Goal: Task Accomplishment & Management: Manage account settings

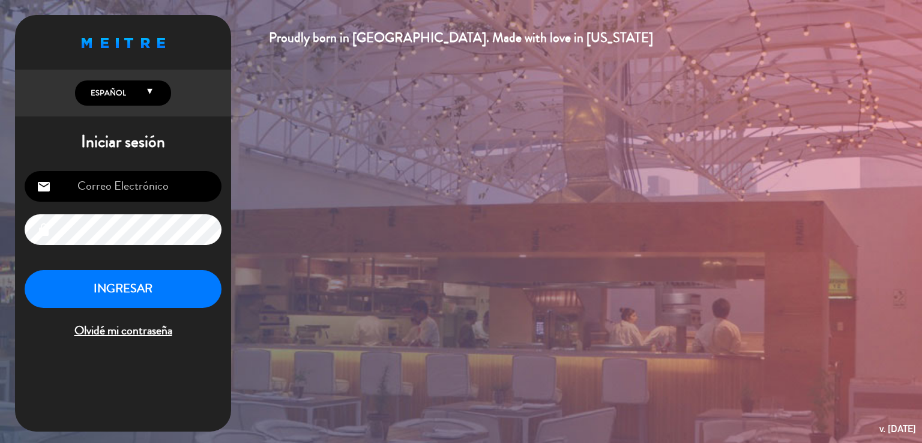
type input "[EMAIL_ADDRESS][DOMAIN_NAME]"
click at [133, 286] on button "INGRESAR" at bounding box center [123, 289] width 197 height 38
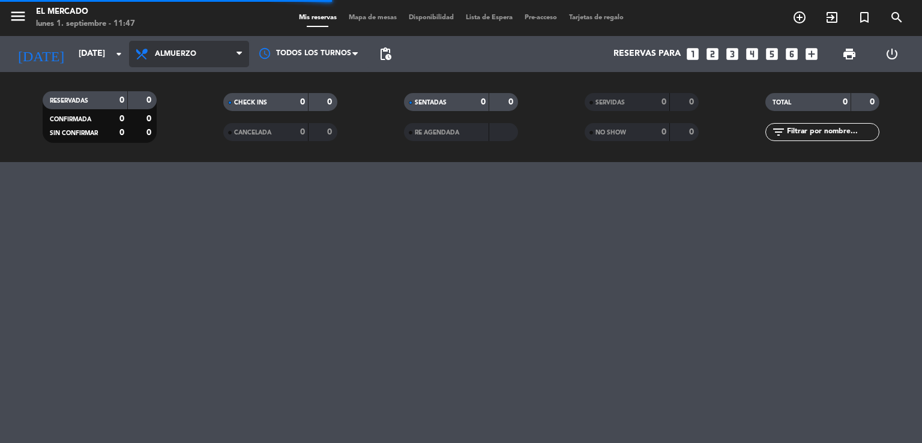
click at [157, 52] on span "Almuerzo" at bounding box center [175, 54] width 41 height 8
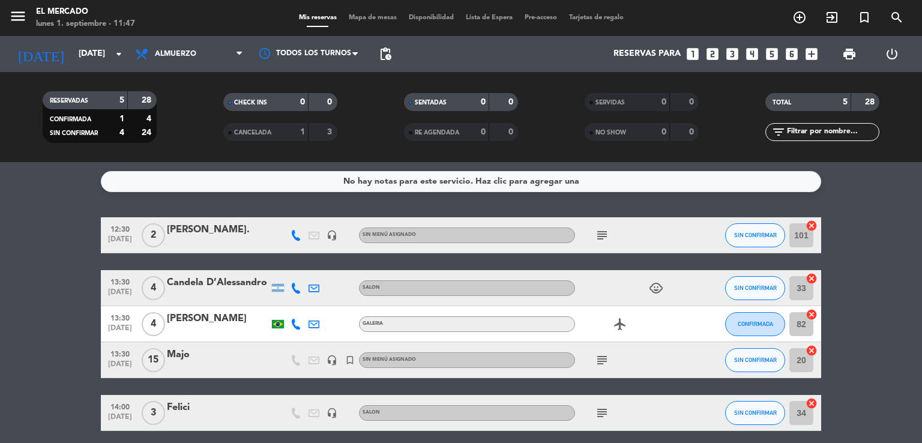
click at [18, 26] on button "menu" at bounding box center [18, 18] width 18 height 22
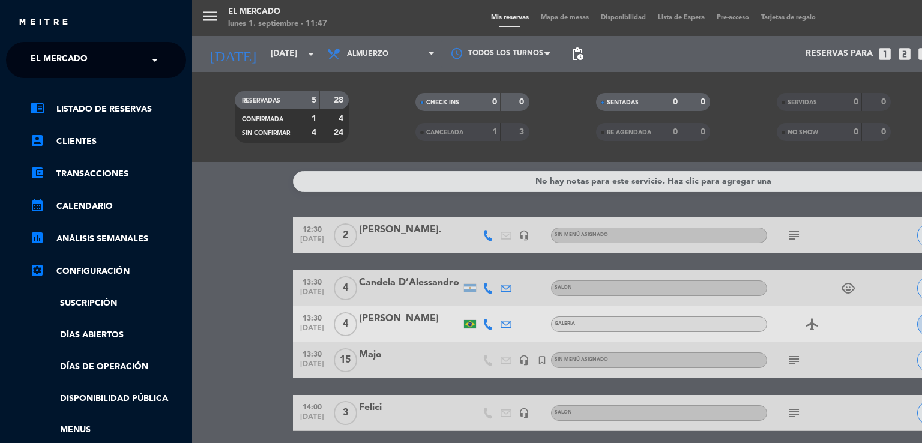
click at [19, 27] on div "close" at bounding box center [100, 22] width 165 height 15
click at [280, 171] on div "menu El Mercado [DATE] 1. septiembre - 11:47 Mis reservas Mapa de mesas Disponi…" at bounding box center [653, 221] width 922 height 443
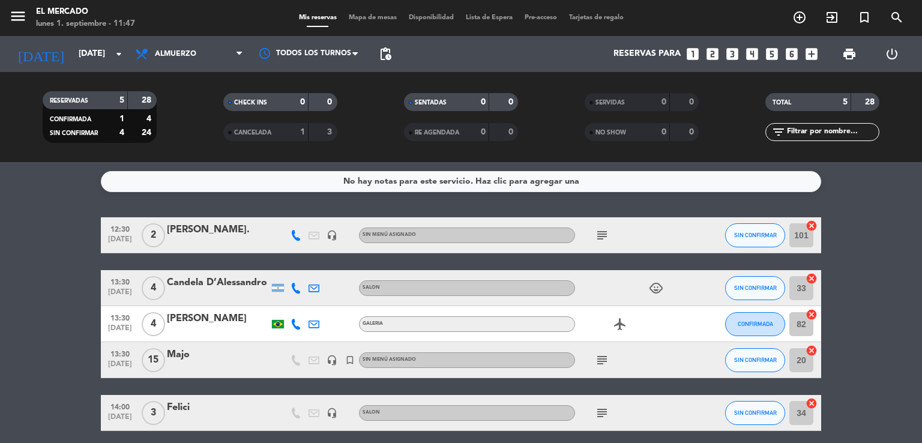
click at [597, 361] on icon "subject" at bounding box center [602, 360] width 14 height 14
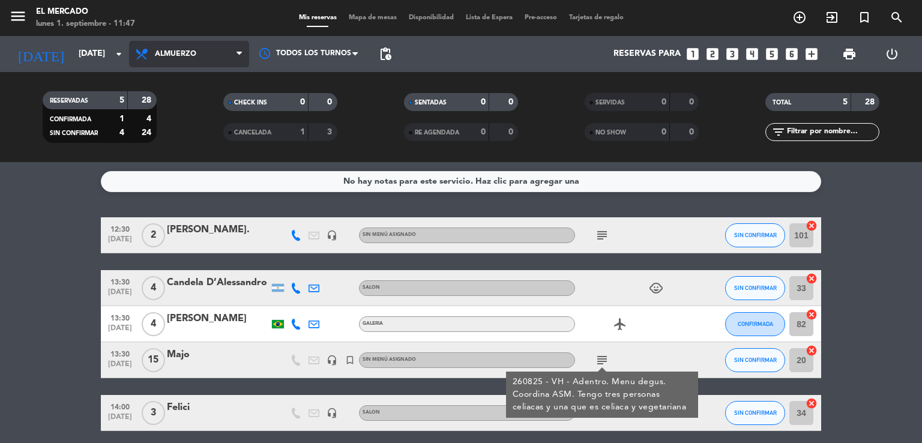
click at [189, 56] on span "Almuerzo" at bounding box center [175, 54] width 41 height 8
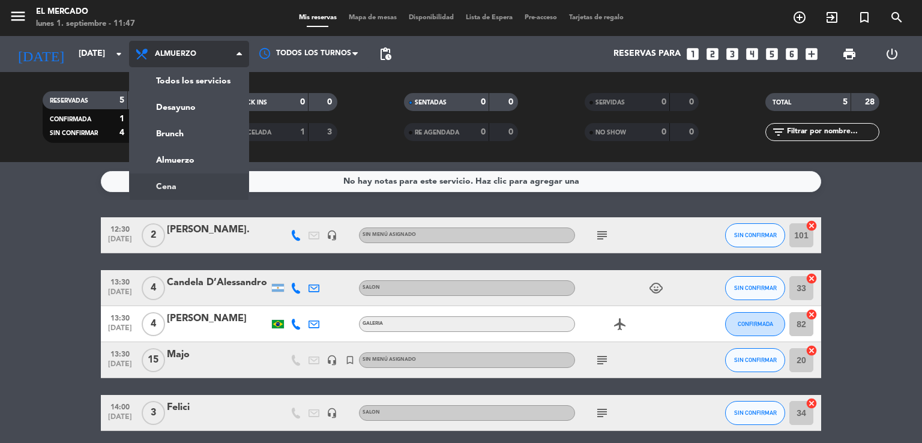
click at [190, 182] on ng-component "menu El Mercado [DATE] 1. septiembre - 11:47 Mis reservas Mapa de mesas Disponi…" at bounding box center [461, 221] width 922 height 443
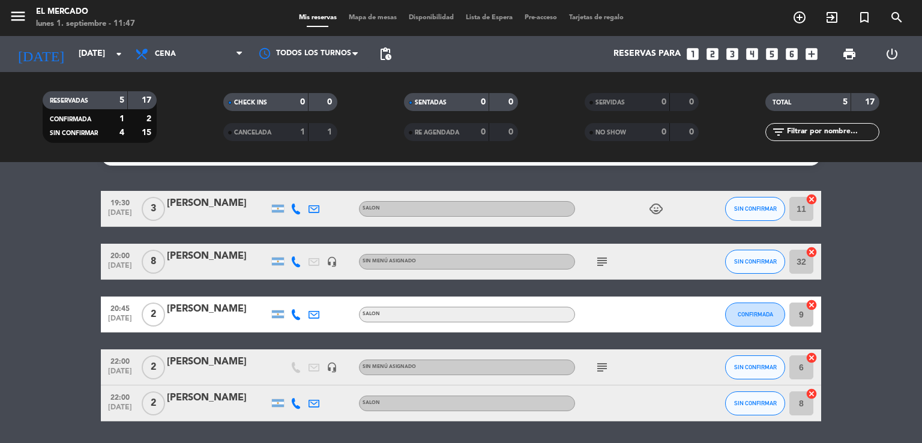
scroll to position [65, 0]
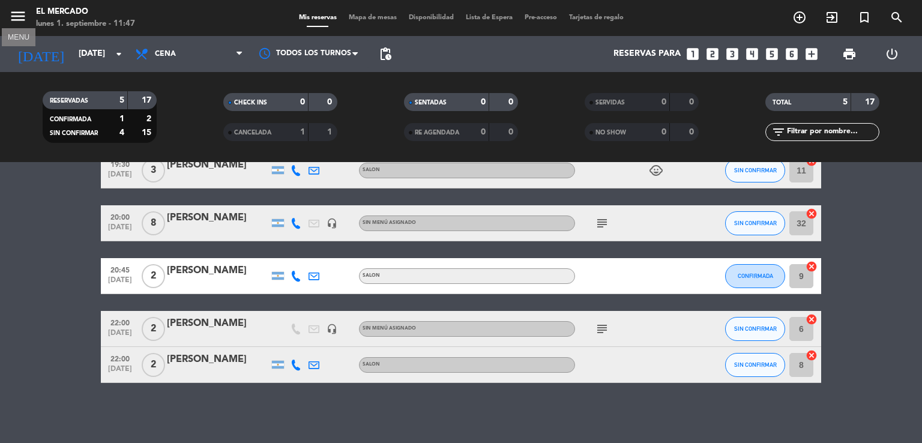
click at [23, 9] on icon "menu" at bounding box center [18, 16] width 18 height 18
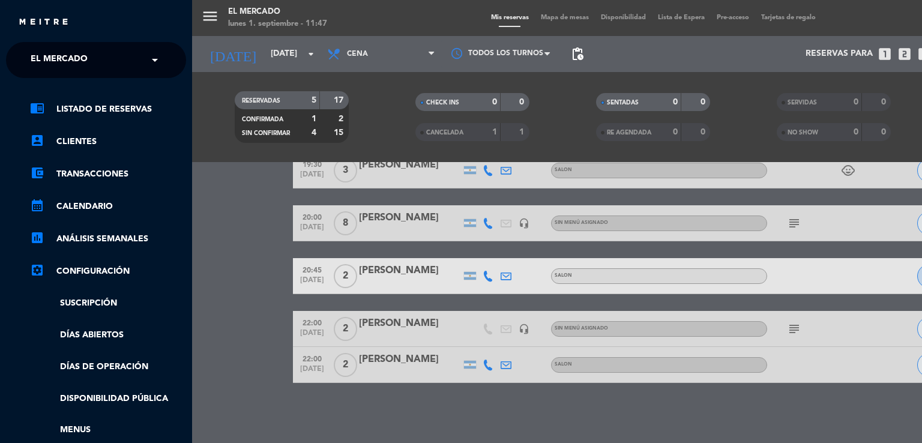
click at [103, 64] on div "× El Mercado" at bounding box center [66, 59] width 80 height 25
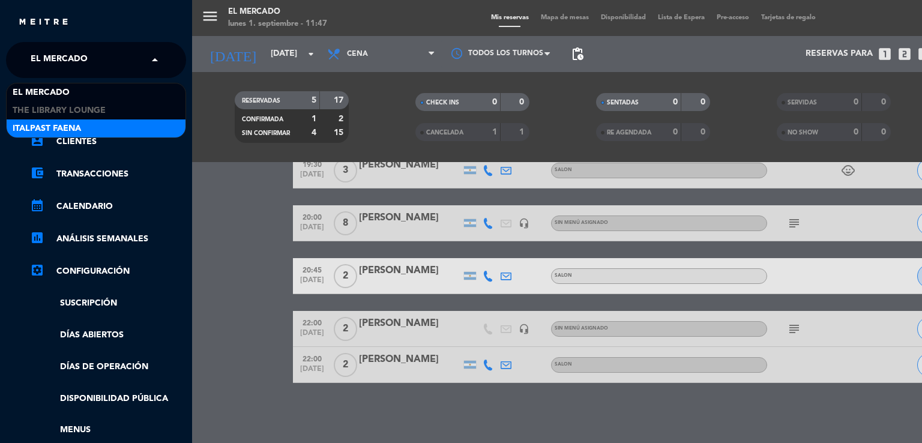
click at [88, 128] on div "Italpast Faena" at bounding box center [96, 128] width 179 height 18
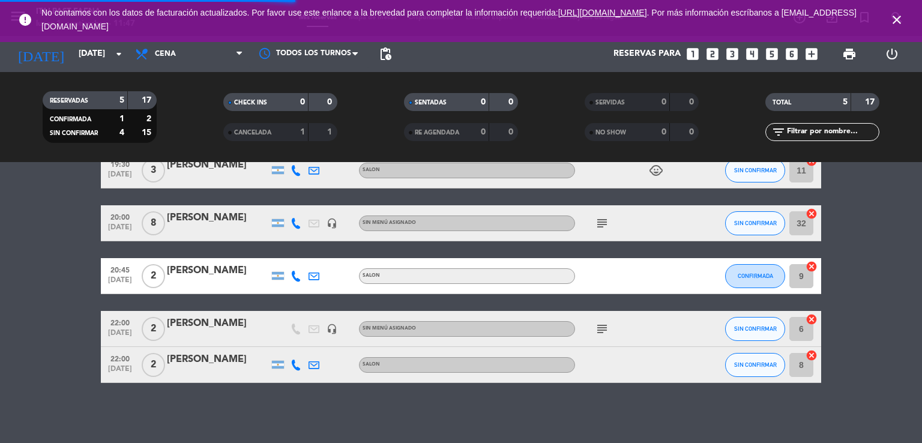
scroll to position [0, 0]
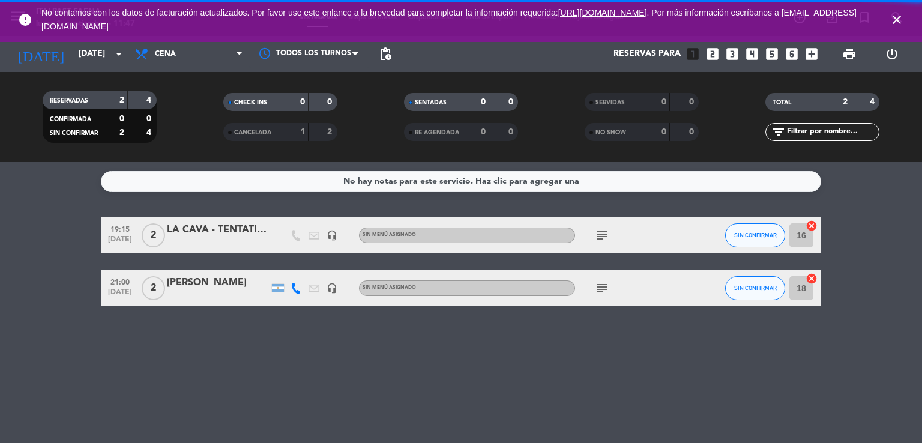
click at [898, 19] on icon "close" at bounding box center [897, 20] width 14 height 14
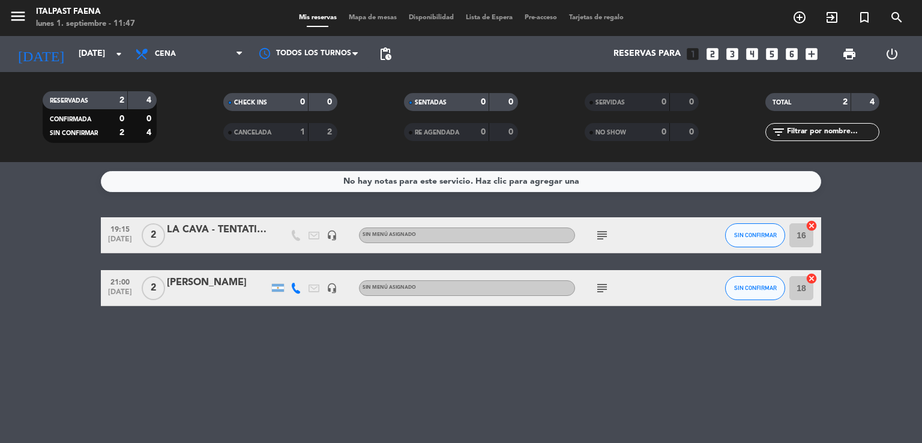
click at [600, 234] on icon "subject" at bounding box center [602, 235] width 14 height 14
click at [120, 237] on span "[DATE]" at bounding box center [120, 242] width 30 height 14
click at [211, 243] on div at bounding box center [218, 243] width 102 height 10
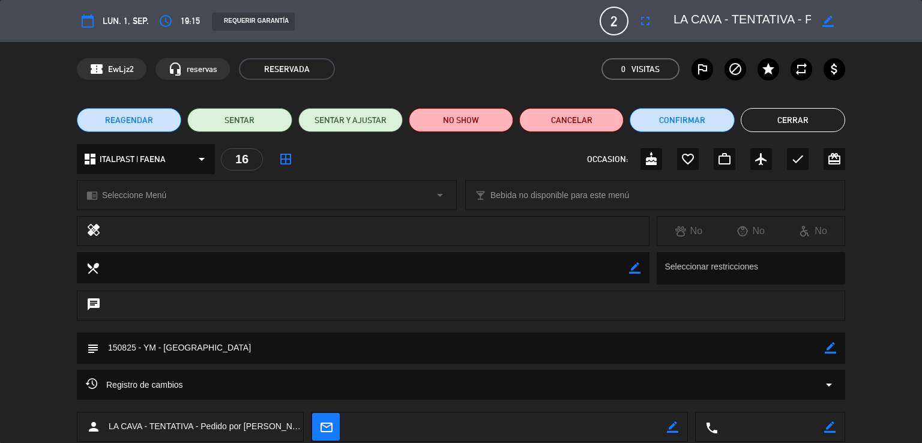
click at [739, 7] on div "calendar_today lun. 1, sep. access_time 19:15 REQUERIR GARANTÍA 2 LA CAVA - TEN…" at bounding box center [461, 21] width 768 height 29
click at [740, 15] on textarea at bounding box center [742, 21] width 137 height 22
click at [800, 118] on button "Cerrar" at bounding box center [793, 120] width 104 height 24
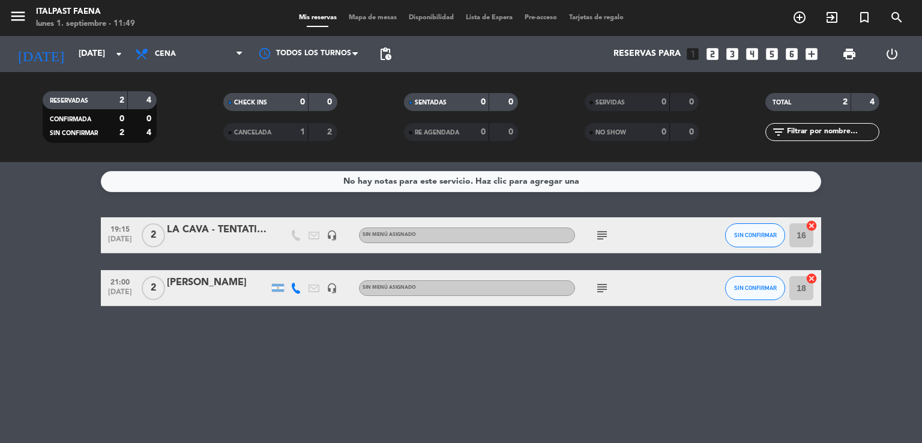
click at [610, 229] on span "subject" at bounding box center [602, 235] width 18 height 14
click at [603, 235] on icon "subject" at bounding box center [602, 235] width 14 height 14
click at [219, 234] on div "LA CAVA - TENTATIVA - Pedido por [PERSON_NAME]" at bounding box center [218, 230] width 102 height 16
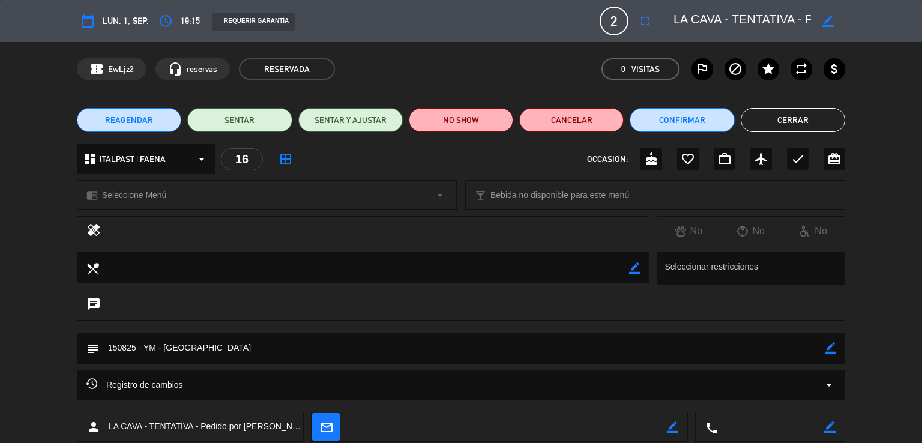
click at [756, 23] on textarea at bounding box center [742, 21] width 137 height 22
click at [115, 116] on span "REAGENDAR" at bounding box center [129, 120] width 48 height 13
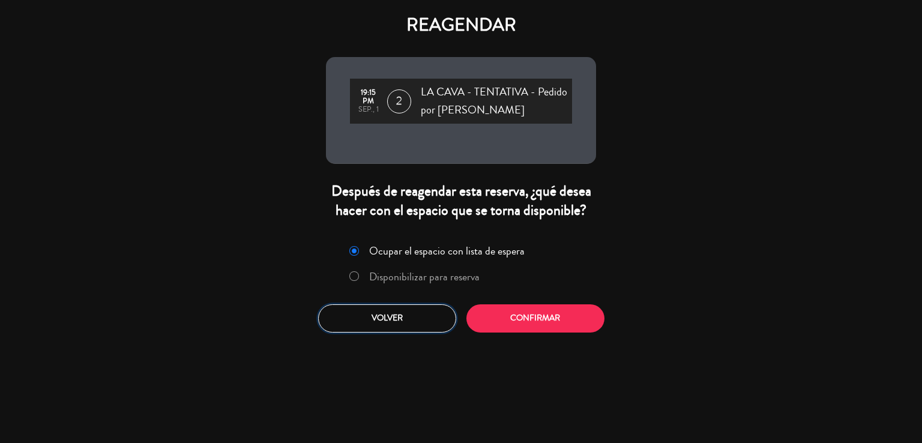
click at [373, 318] on button "Volver" at bounding box center [387, 318] width 138 height 28
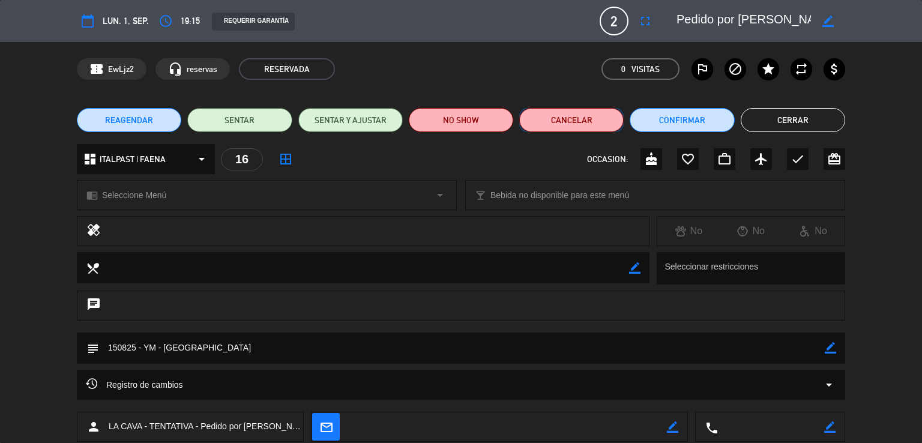
click at [594, 116] on button "Cancelar" at bounding box center [571, 120] width 104 height 24
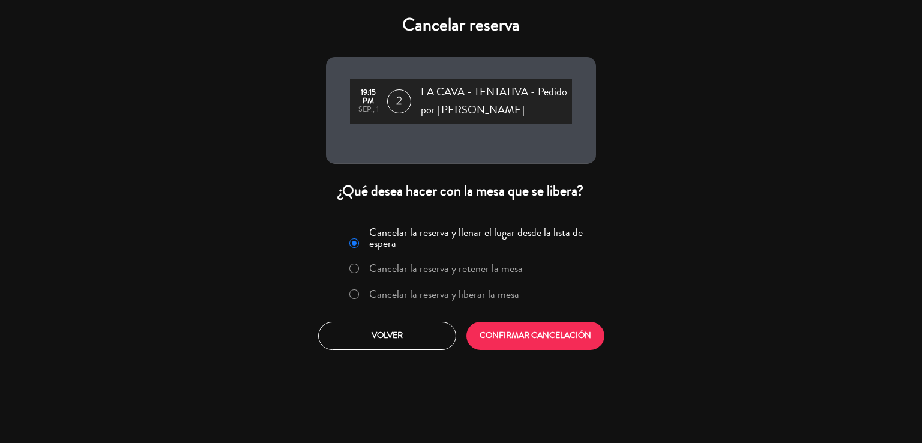
click at [461, 292] on label "Cancelar la reserva y liberar la mesa" at bounding box center [444, 294] width 150 height 11
click at [501, 324] on button "CONFIRMAR CANCELACIÓN" at bounding box center [535, 336] width 138 height 28
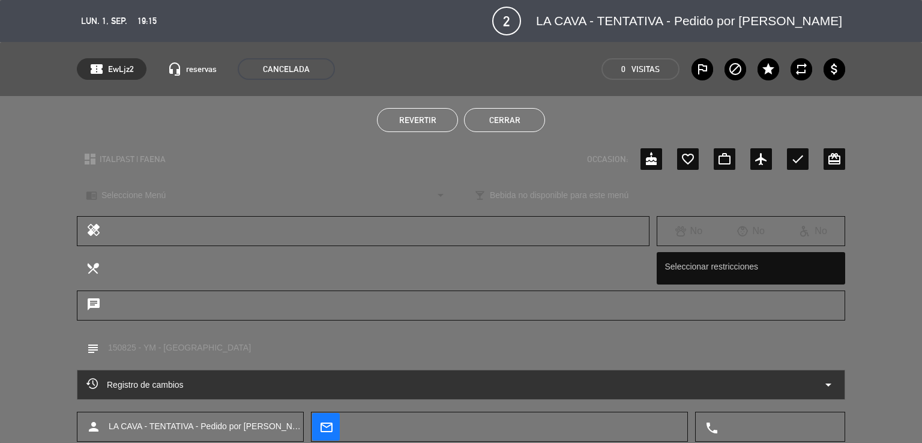
click at [516, 122] on button "Cerrar" at bounding box center [504, 120] width 81 height 24
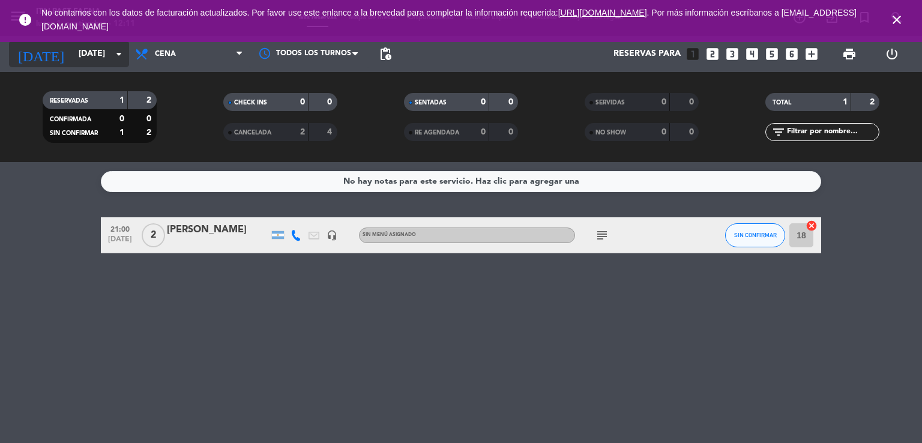
click at [73, 59] on input "[DATE]" at bounding box center [130, 54] width 114 height 22
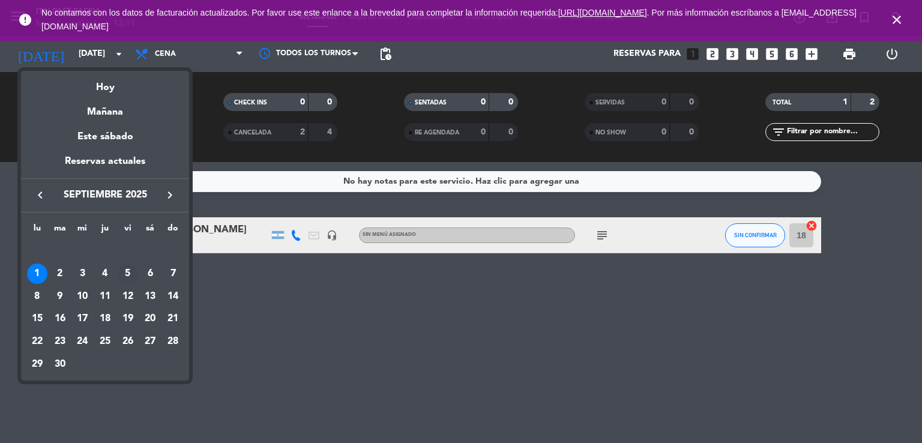
click at [124, 267] on div "5" at bounding box center [128, 274] width 20 height 20
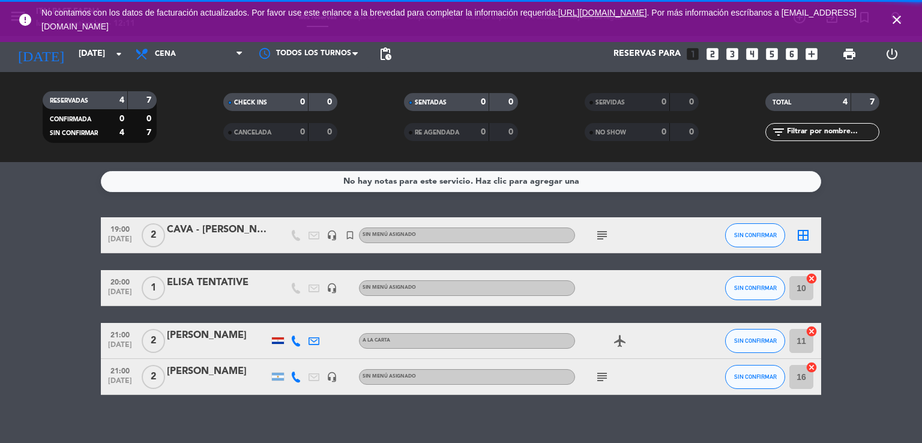
click at [896, 14] on icon "close" at bounding box center [897, 20] width 14 height 14
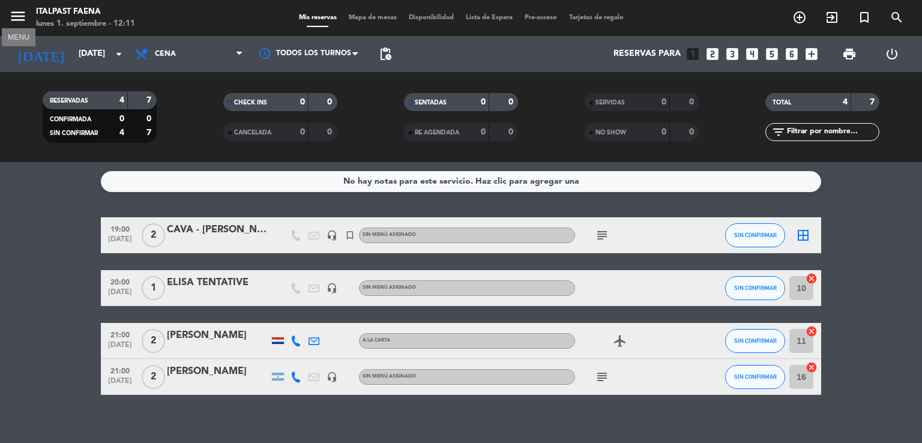
click at [17, 8] on icon "menu" at bounding box center [18, 16] width 18 height 18
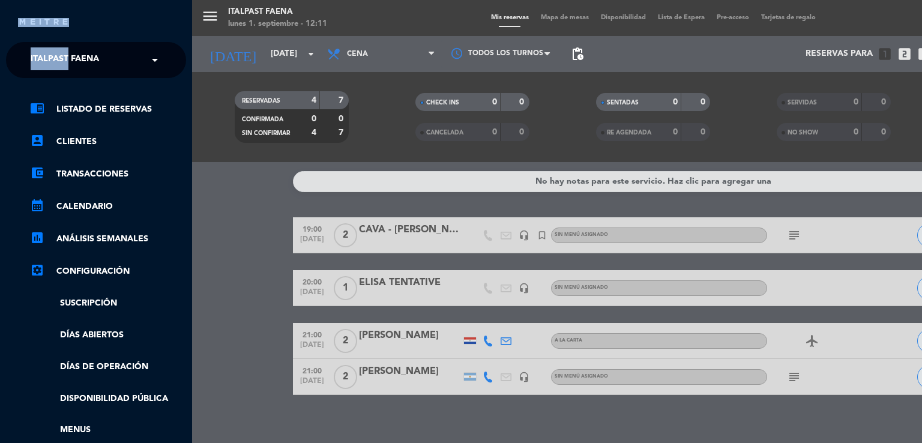
click at [17, 8] on div "close" at bounding box center [96, 18] width 192 height 36
drag, startPoint x: 101, startPoint y: 80, endPoint x: 98, endPoint y: 56, distance: 24.2
click at [98, 56] on div "× Italpast Faena × chrome_reader_mode Listado de Reservas account_box Clientes …" at bounding box center [96, 263] width 180 height 443
click at [98, 56] on span "Italpast Faena" at bounding box center [65, 59] width 68 height 25
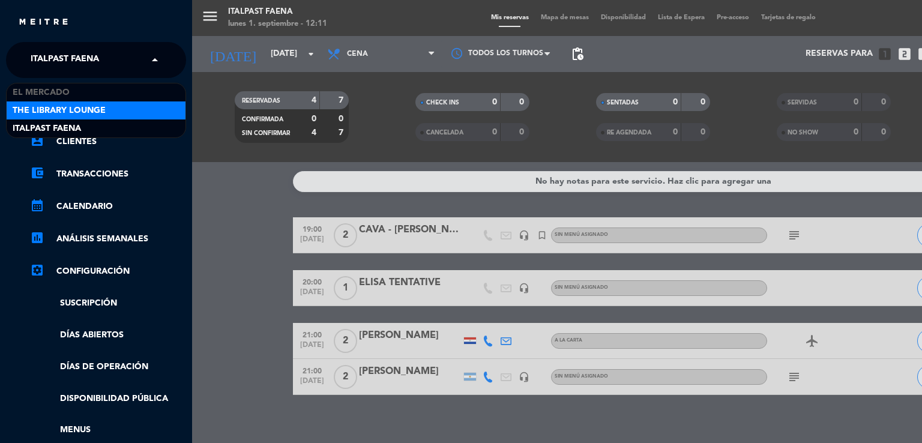
click at [108, 110] on div "The Library Lounge" at bounding box center [96, 110] width 179 height 18
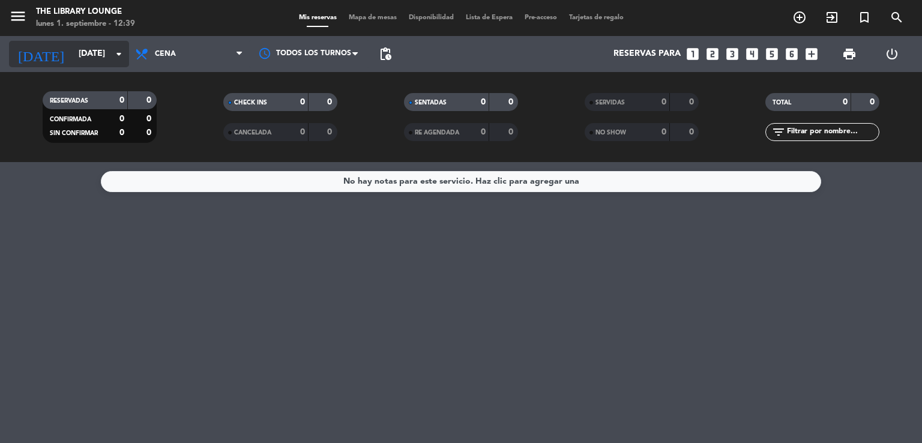
click at [86, 43] on input "[DATE]" at bounding box center [130, 54] width 114 height 22
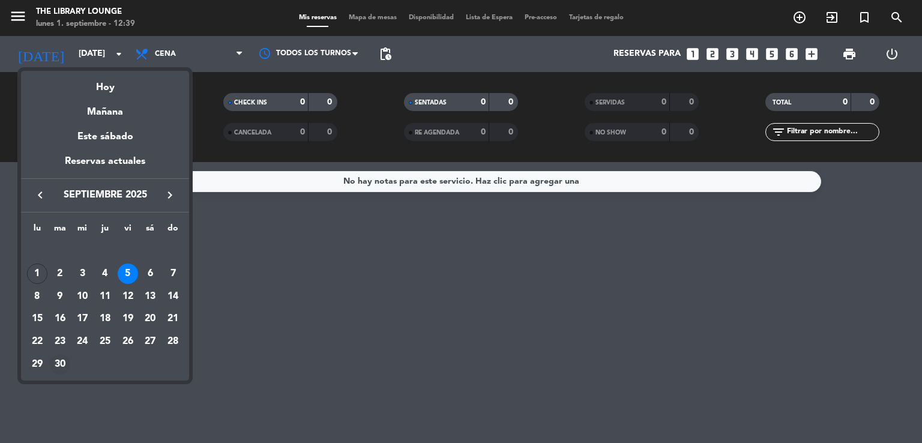
click at [53, 362] on div "30" at bounding box center [60, 364] width 20 height 20
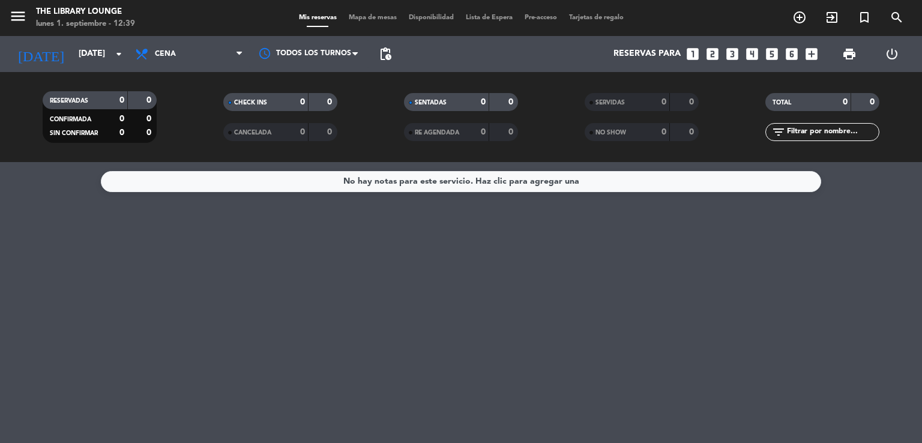
type input "[DATE]"
click at [7, 16] on div "menu The Library Lounge [DATE] 1. septiembre - 12:39" at bounding box center [115, 18] width 231 height 28
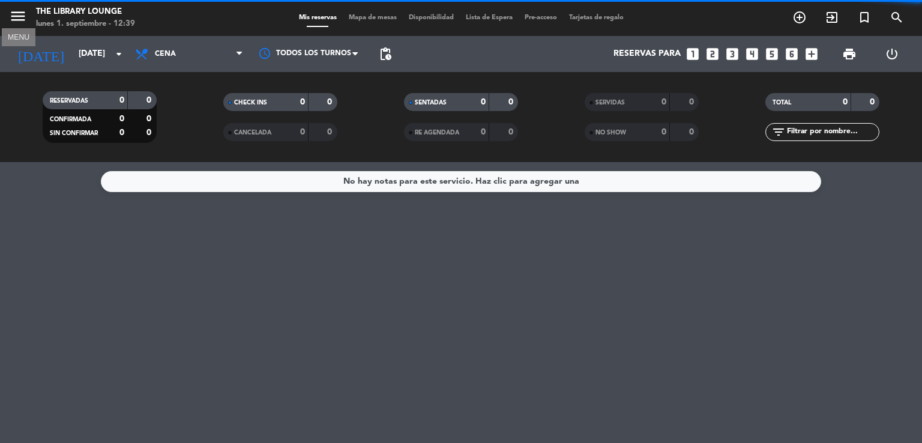
click at [14, 17] on icon "menu" at bounding box center [18, 16] width 18 height 18
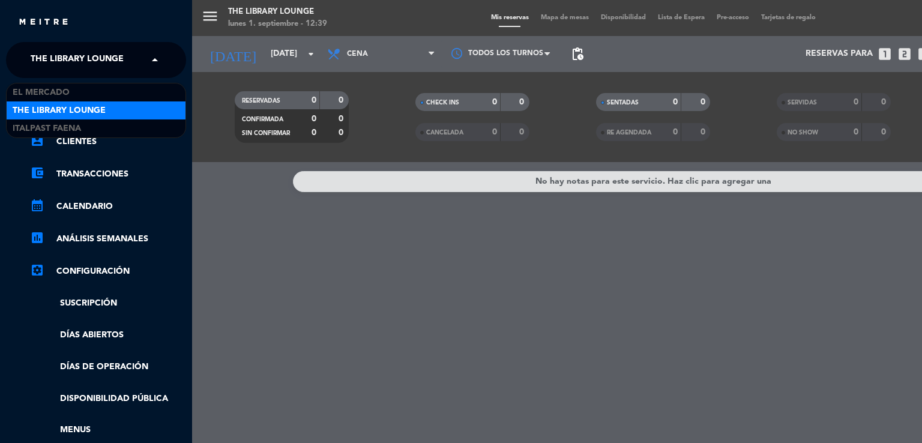
click at [94, 67] on span "The Library Lounge" at bounding box center [77, 59] width 93 height 25
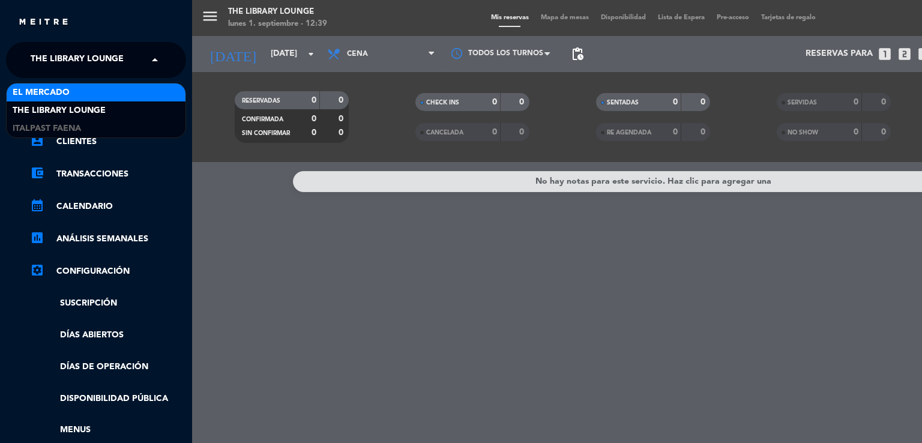
click at [88, 94] on div "El Mercado" at bounding box center [96, 92] width 179 height 18
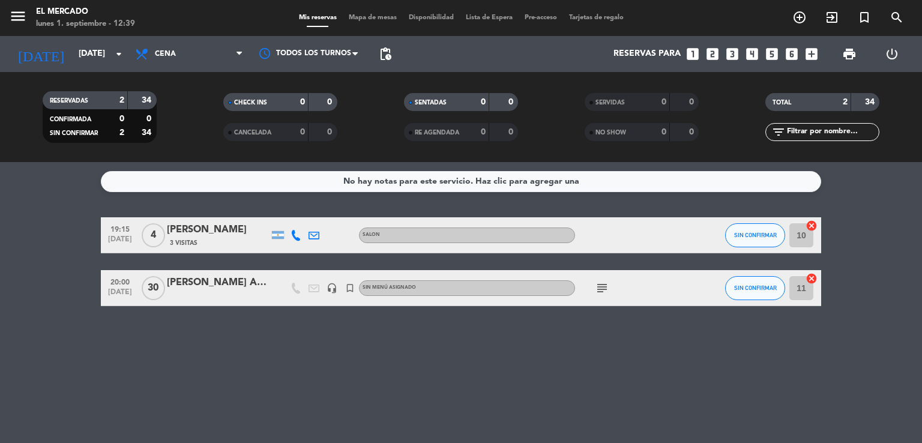
click at [605, 292] on icon "subject" at bounding box center [602, 288] width 14 height 14
